Goal: Transaction & Acquisition: Download file/media

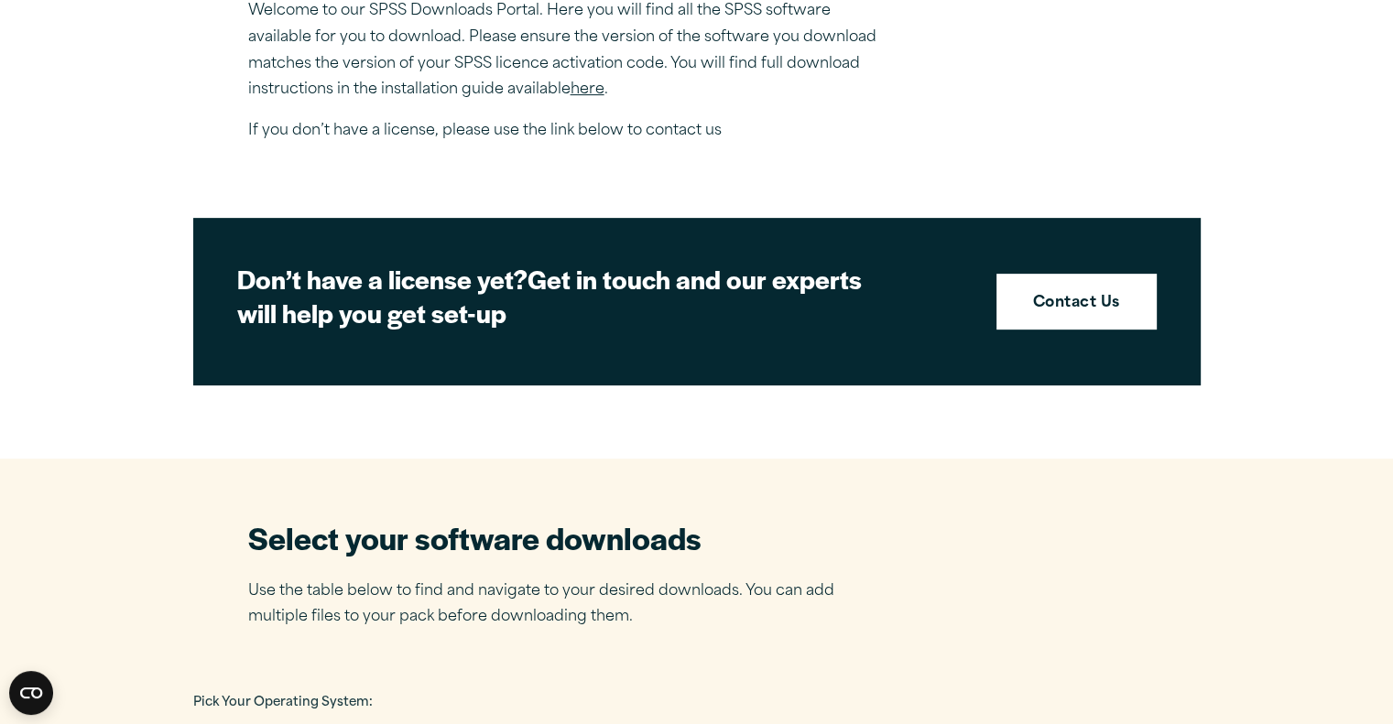
scroll to position [687, 0]
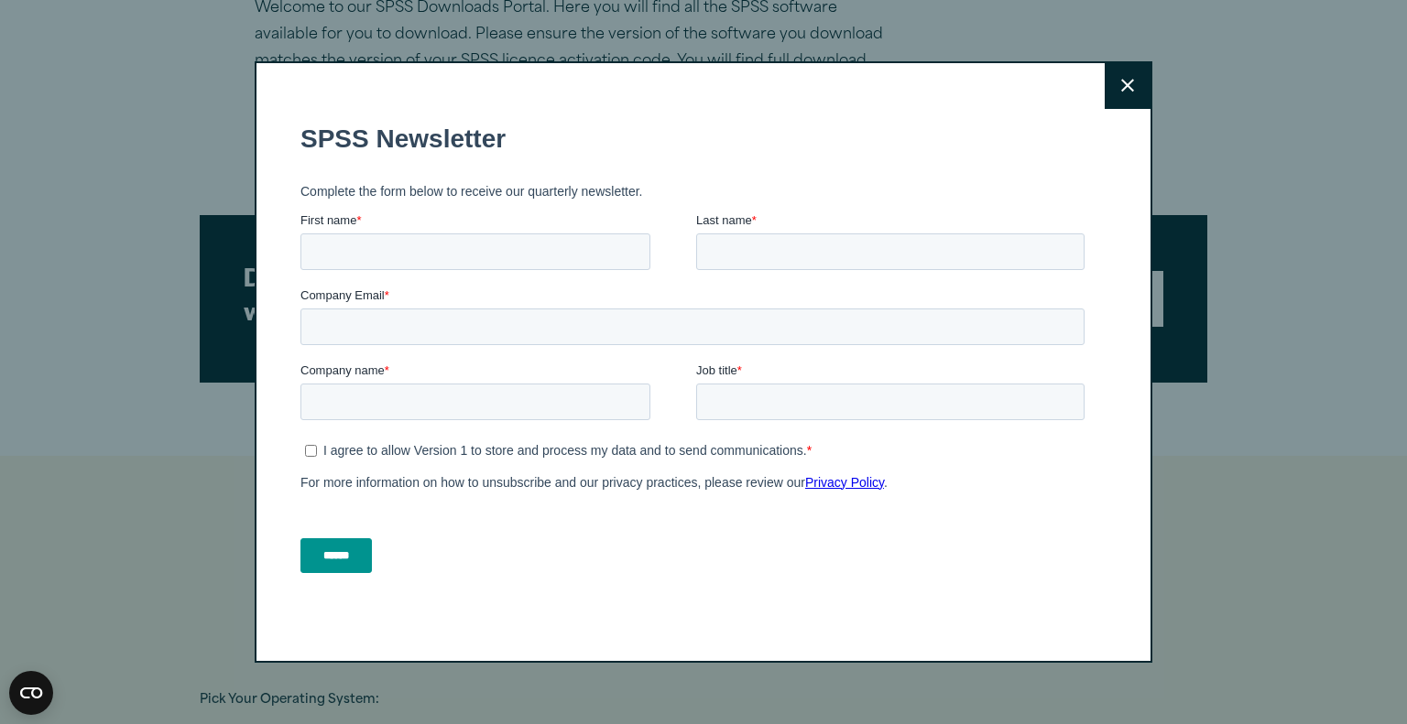
click at [1121, 79] on icon at bounding box center [1127, 86] width 13 height 14
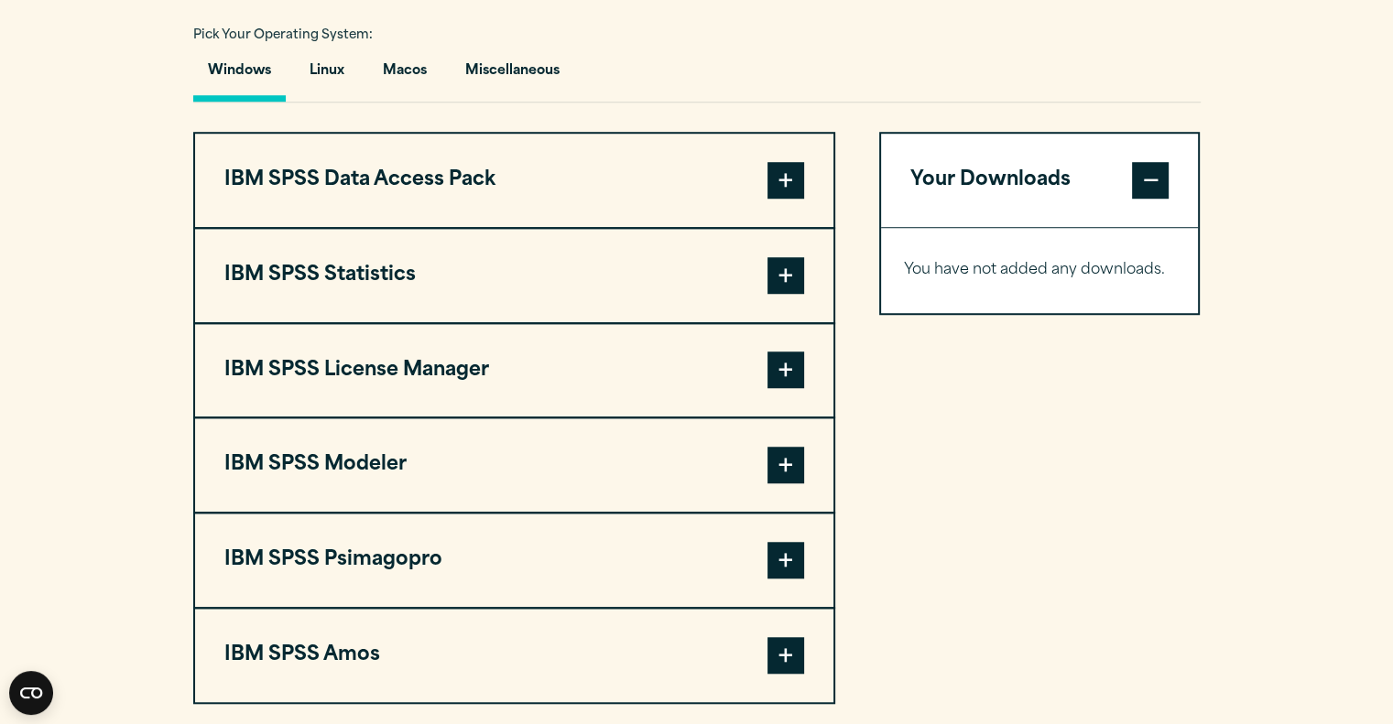
scroll to position [1351, 0]
click at [782, 267] on span at bounding box center [785, 276] width 37 height 37
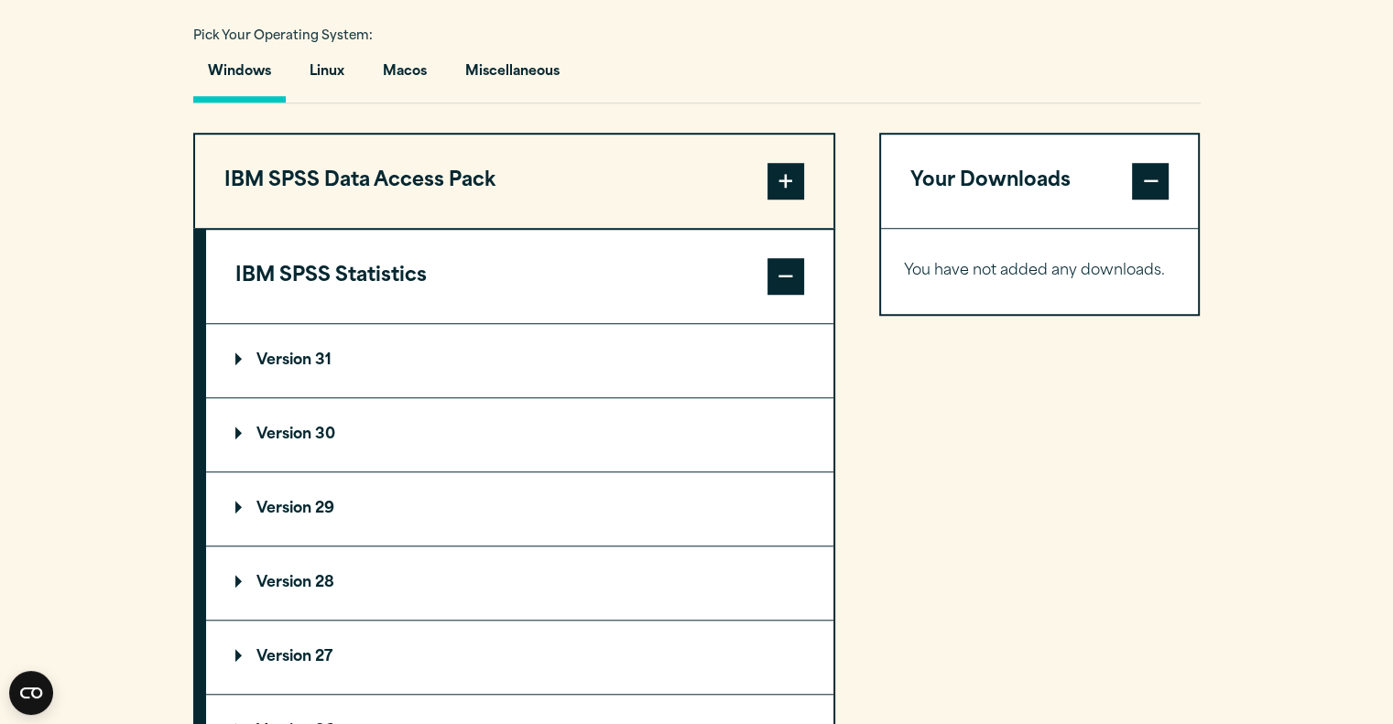
click at [559, 356] on summary "Version 31" at bounding box center [519, 360] width 627 height 73
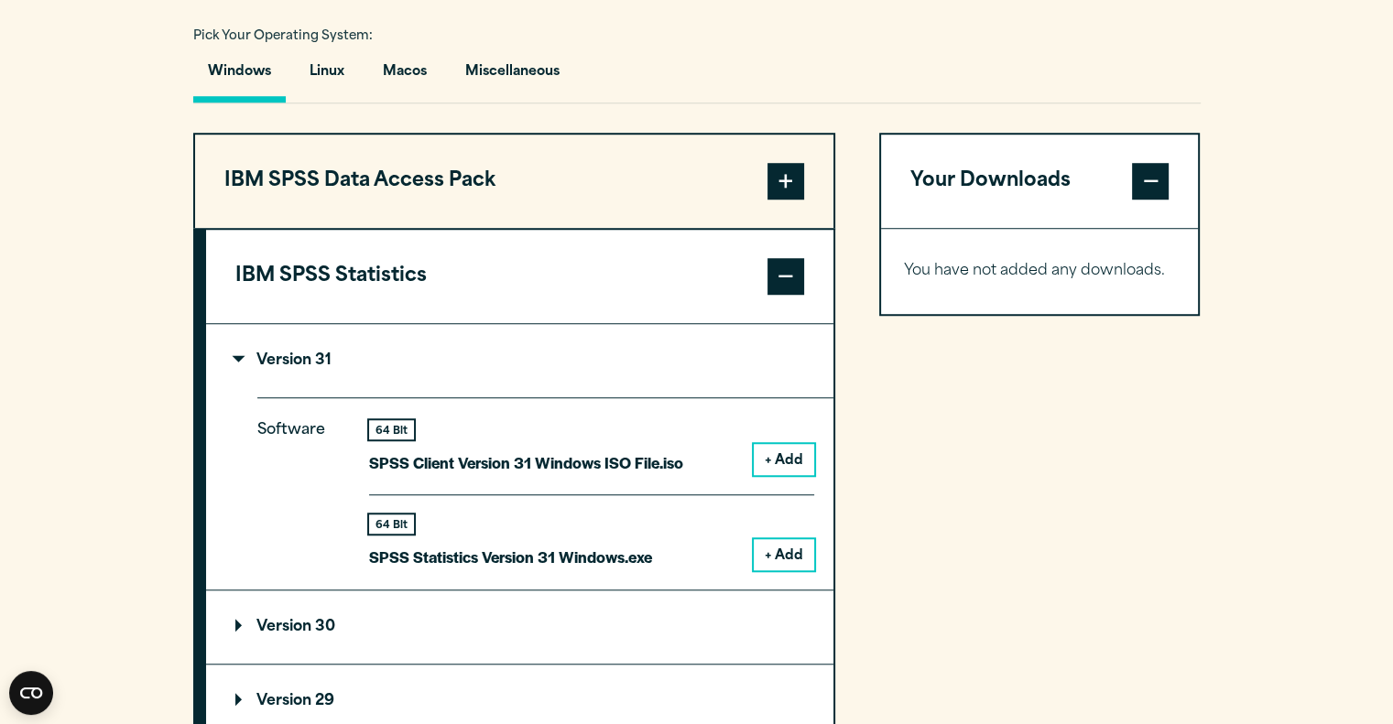
click at [794, 560] on button "+ Add" at bounding box center [784, 554] width 60 height 31
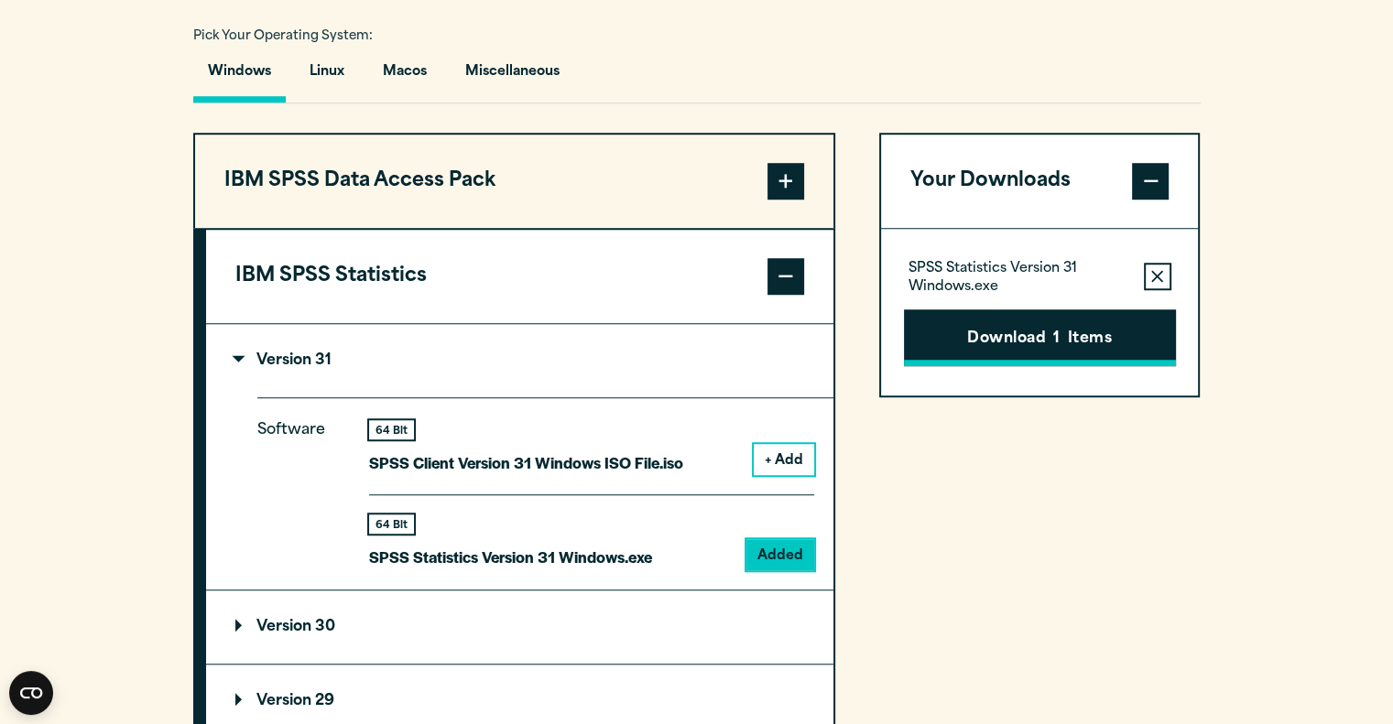
click at [1078, 353] on button "Download 1 Items" at bounding box center [1040, 338] width 272 height 57
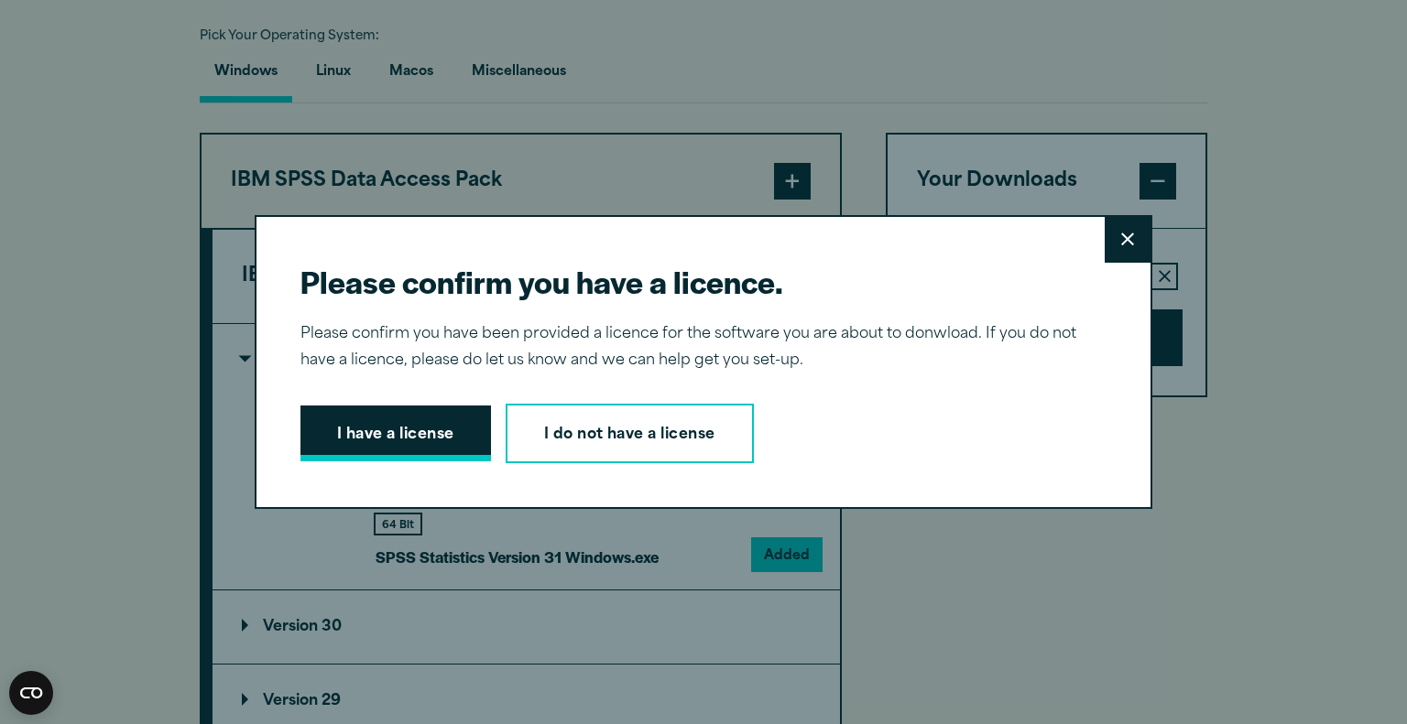
click at [440, 451] on button "I have a license" at bounding box center [395, 434] width 190 height 57
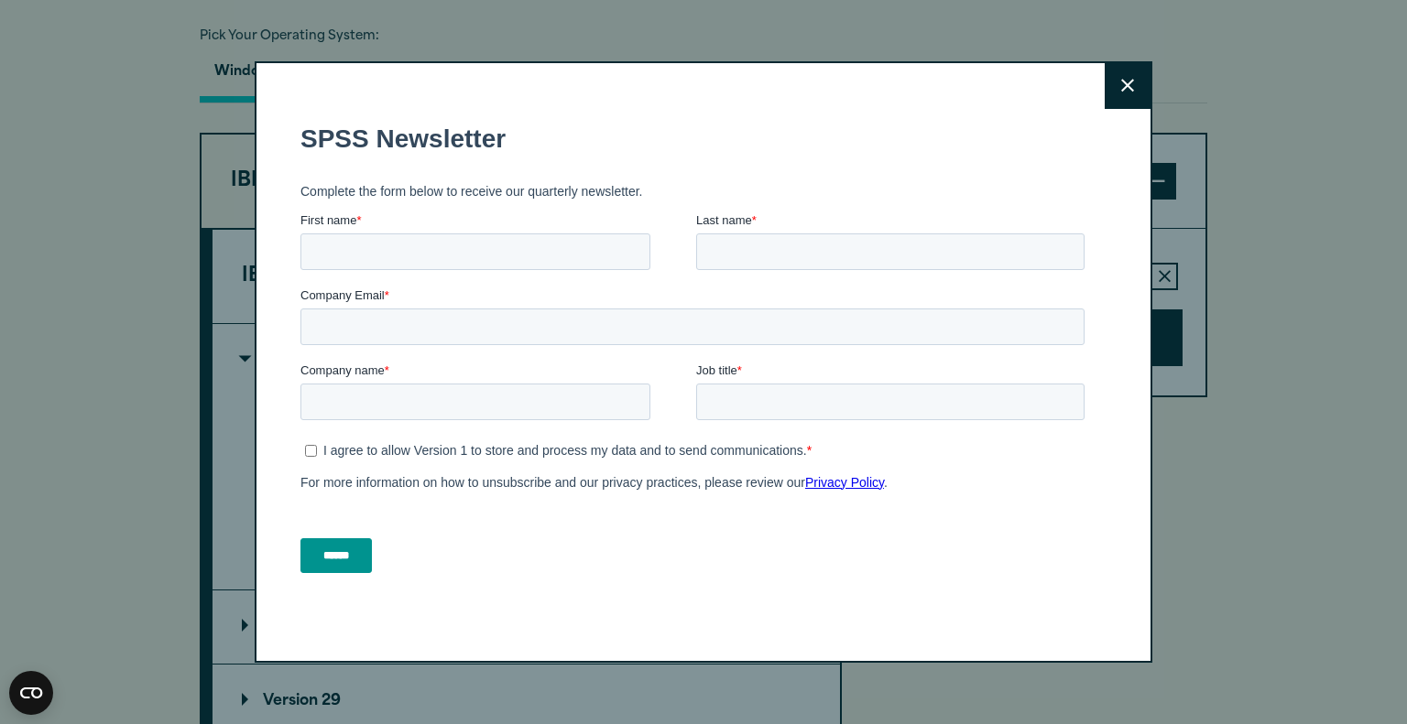
click at [1124, 86] on icon at bounding box center [1127, 86] width 13 height 14
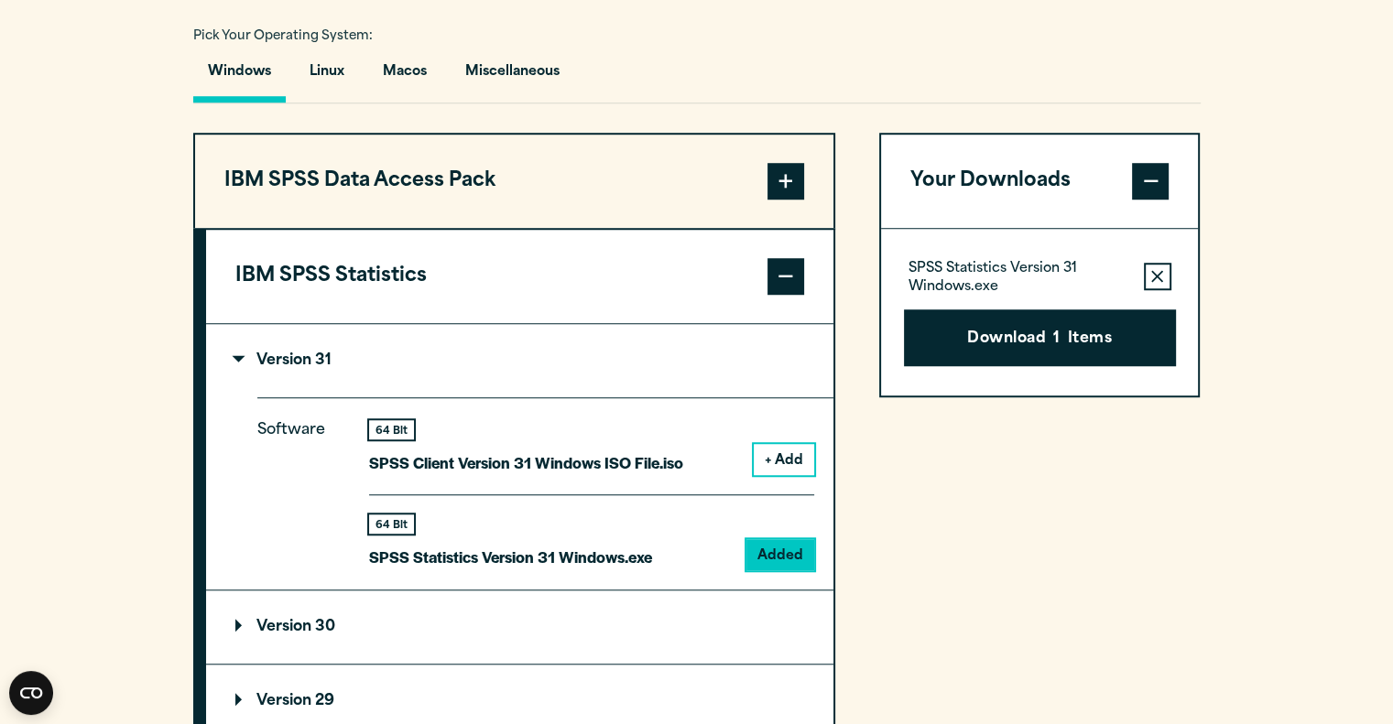
click at [1021, 337] on button "Download 1 Items" at bounding box center [1040, 338] width 272 height 57
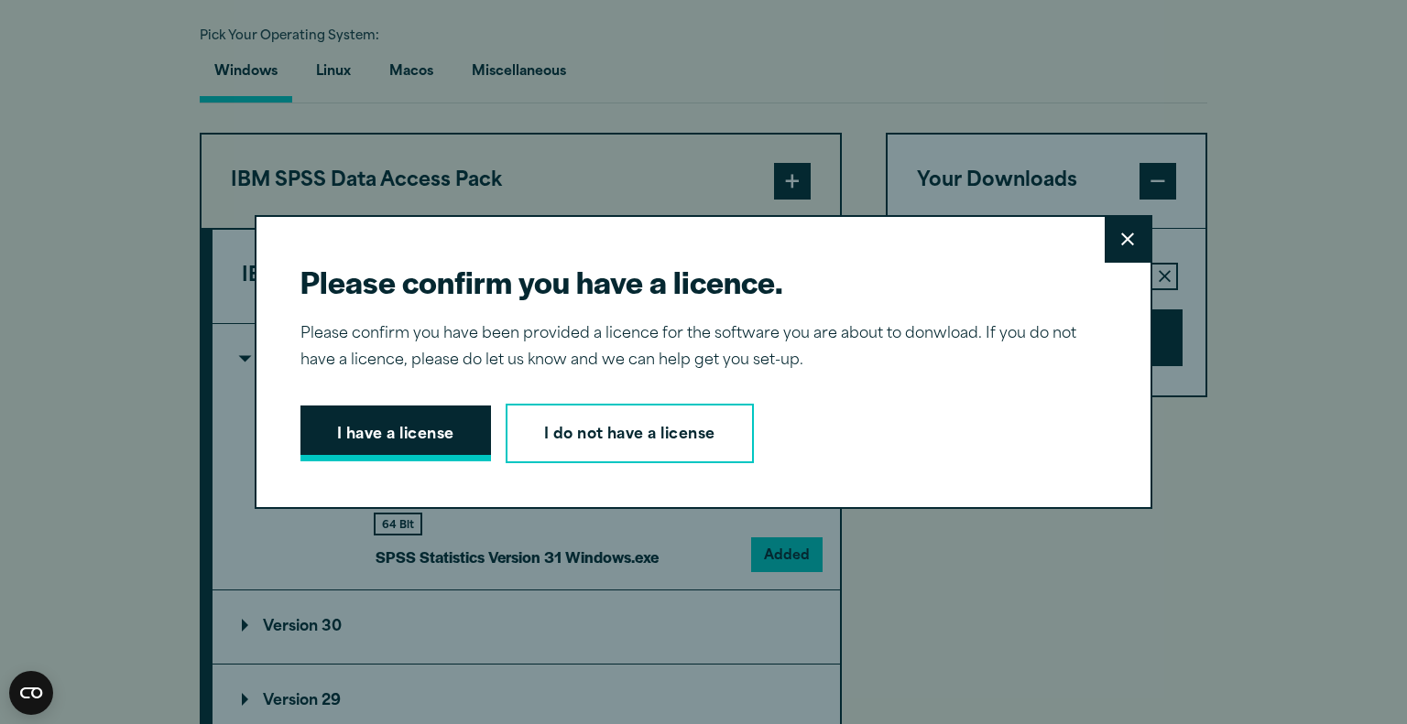
click at [461, 438] on button "I have a license" at bounding box center [395, 434] width 190 height 57
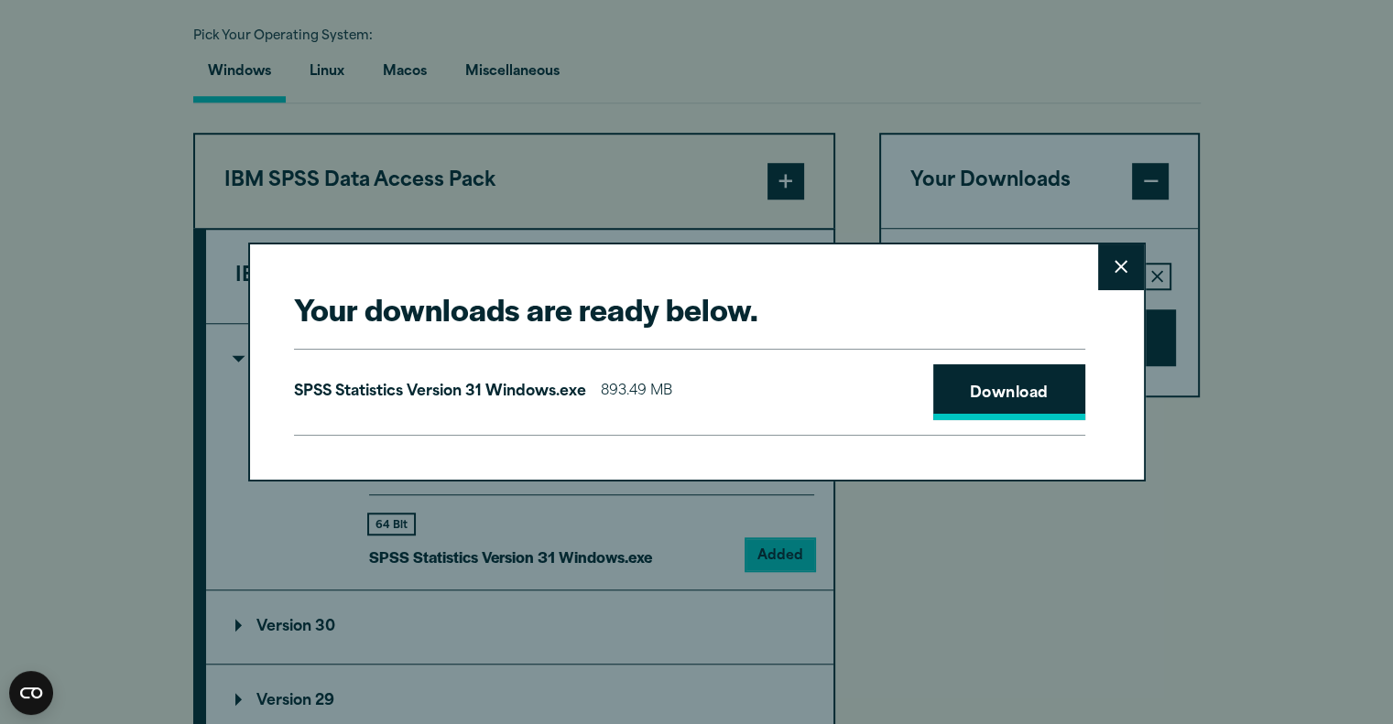
click at [1026, 415] on link "Download" at bounding box center [1009, 393] width 152 height 57
click at [1112, 259] on button "Close" at bounding box center [1121, 268] width 46 height 46
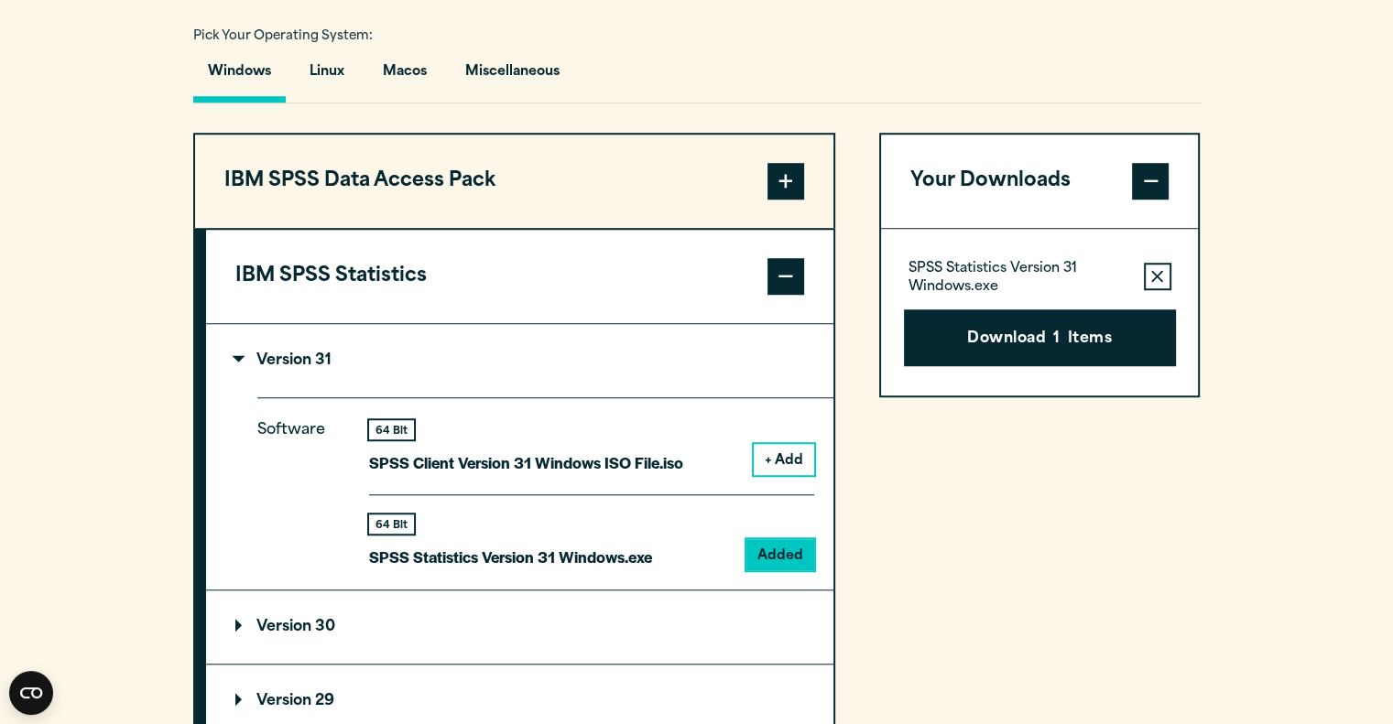
click at [445, 634] on summary "Version 30" at bounding box center [519, 627] width 627 height 73
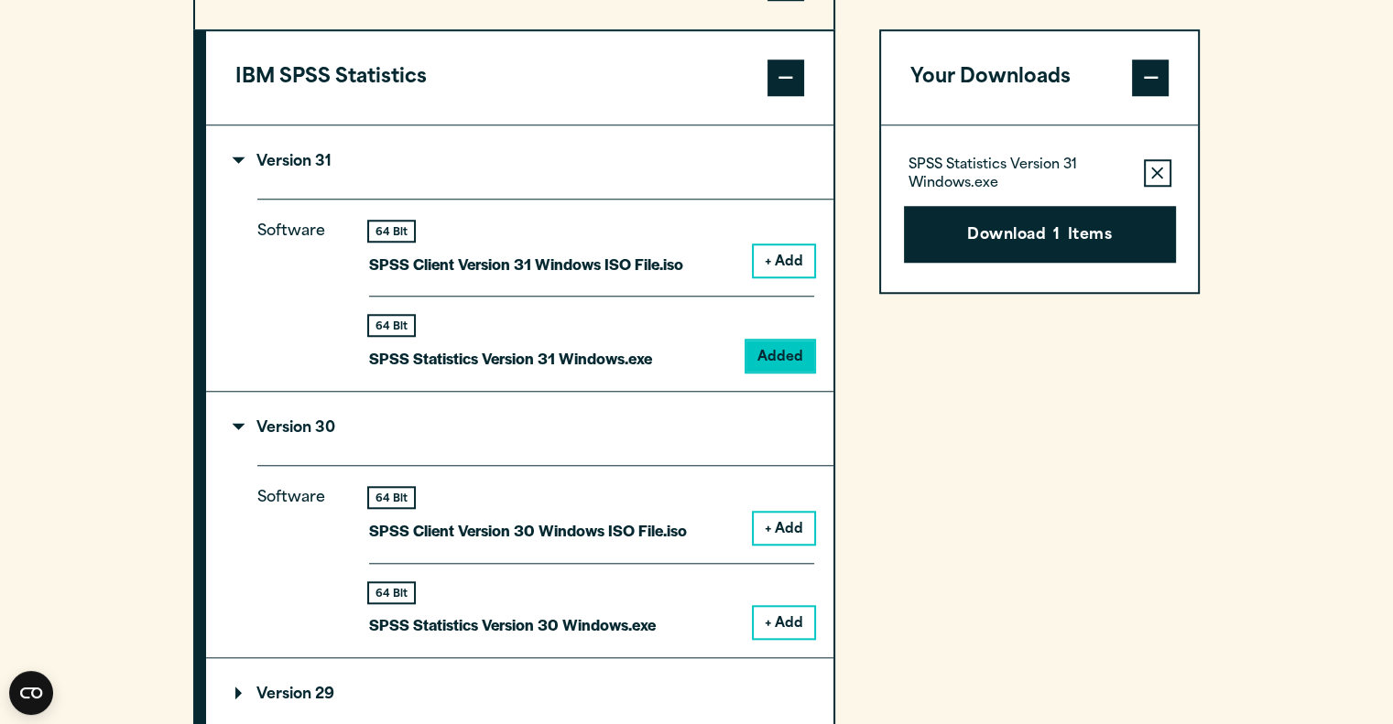
scroll to position [1560, 0]
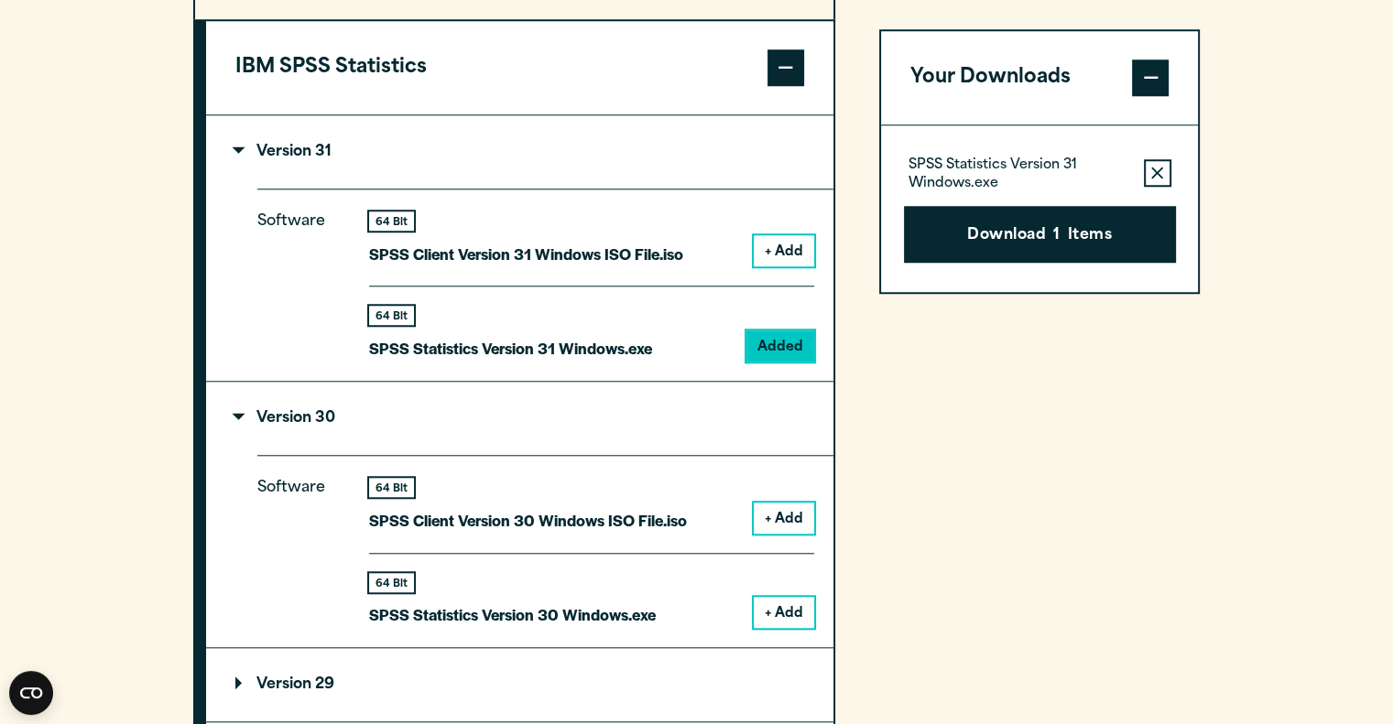
click at [763, 614] on button "+ Add" at bounding box center [784, 612] width 60 height 31
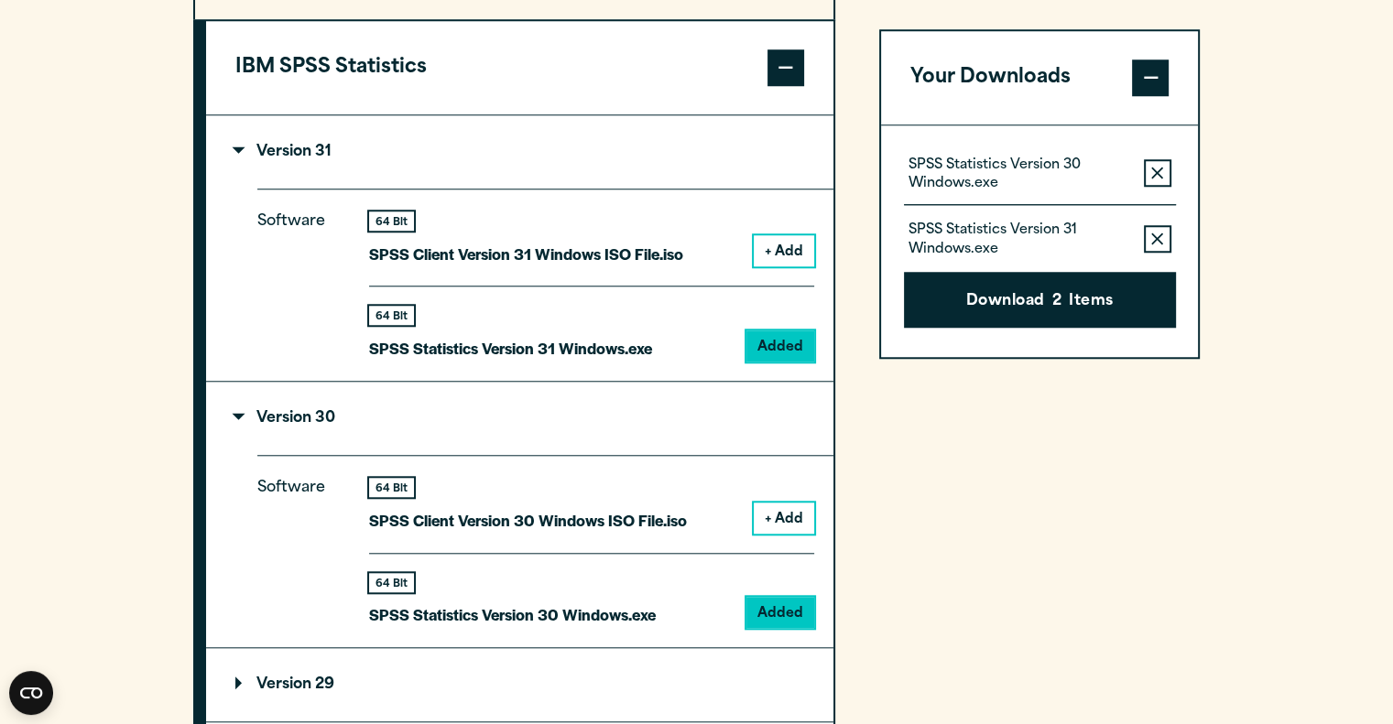
click at [1153, 229] on button "Remove this item from your software download list" at bounding box center [1157, 238] width 27 height 27
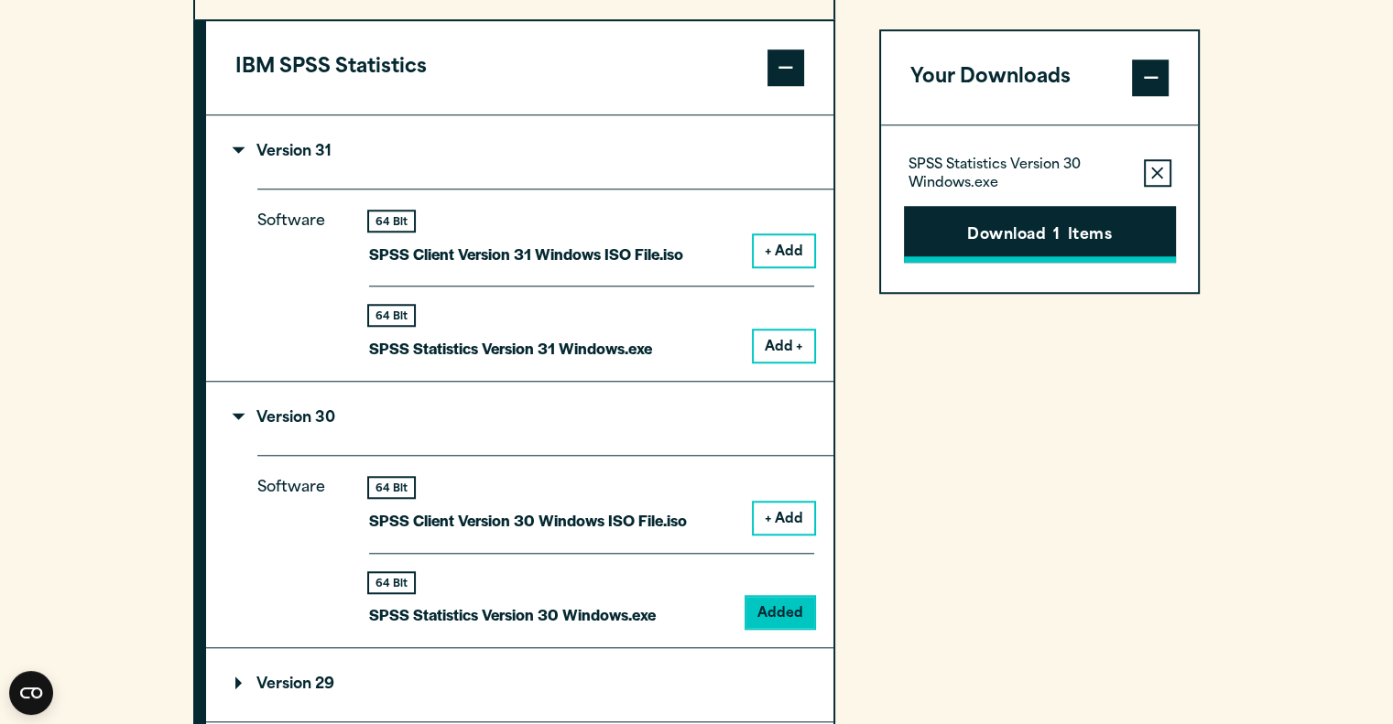
click at [1075, 240] on button "Download 1 Items" at bounding box center [1040, 234] width 272 height 57
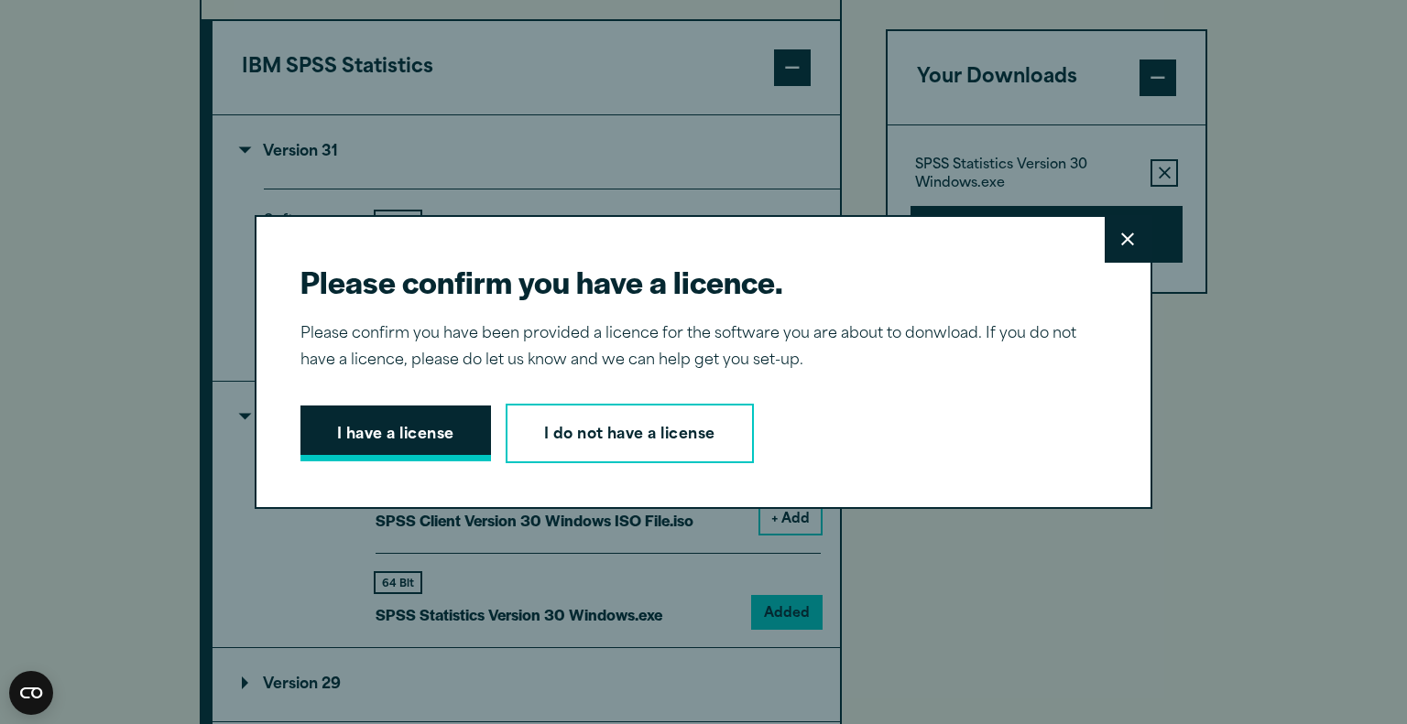
click at [396, 443] on button "I have a license" at bounding box center [395, 434] width 190 height 57
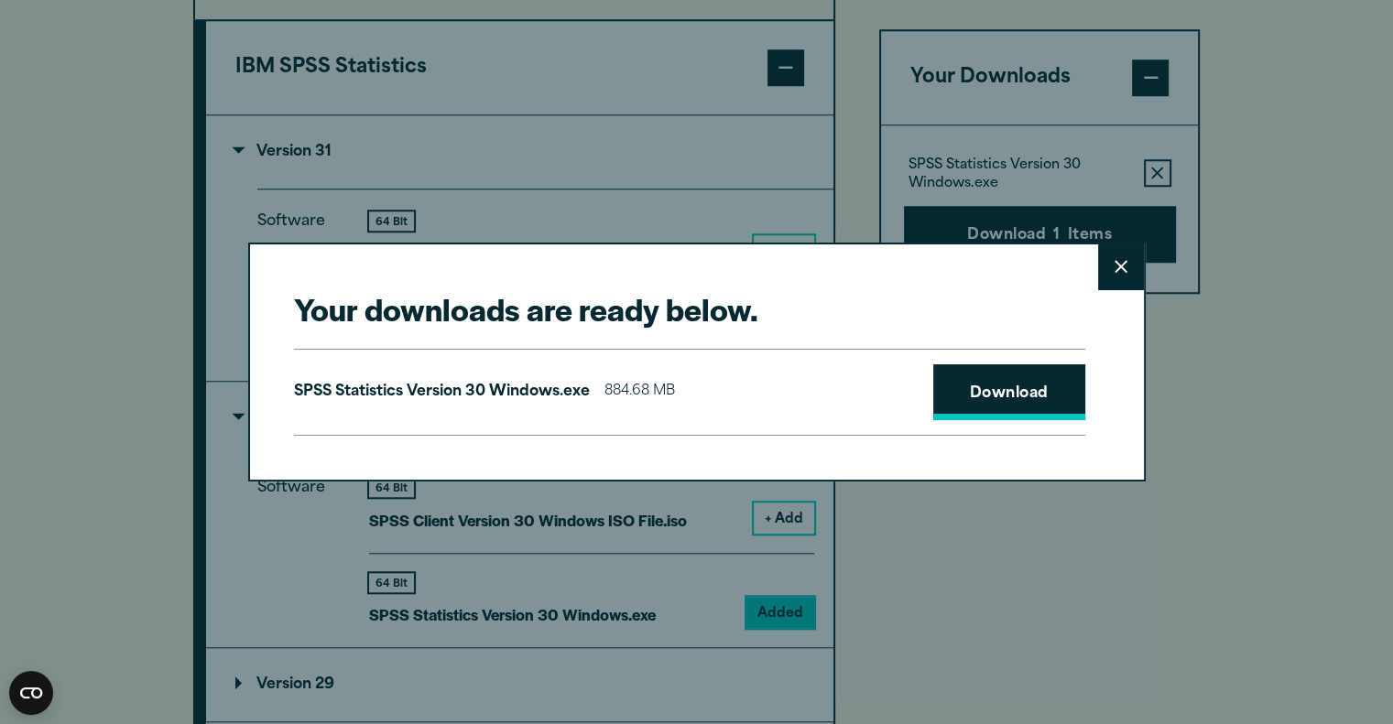
click at [1004, 393] on link "Download" at bounding box center [1009, 393] width 152 height 57
